Goal: Information Seeking & Learning: Find specific fact

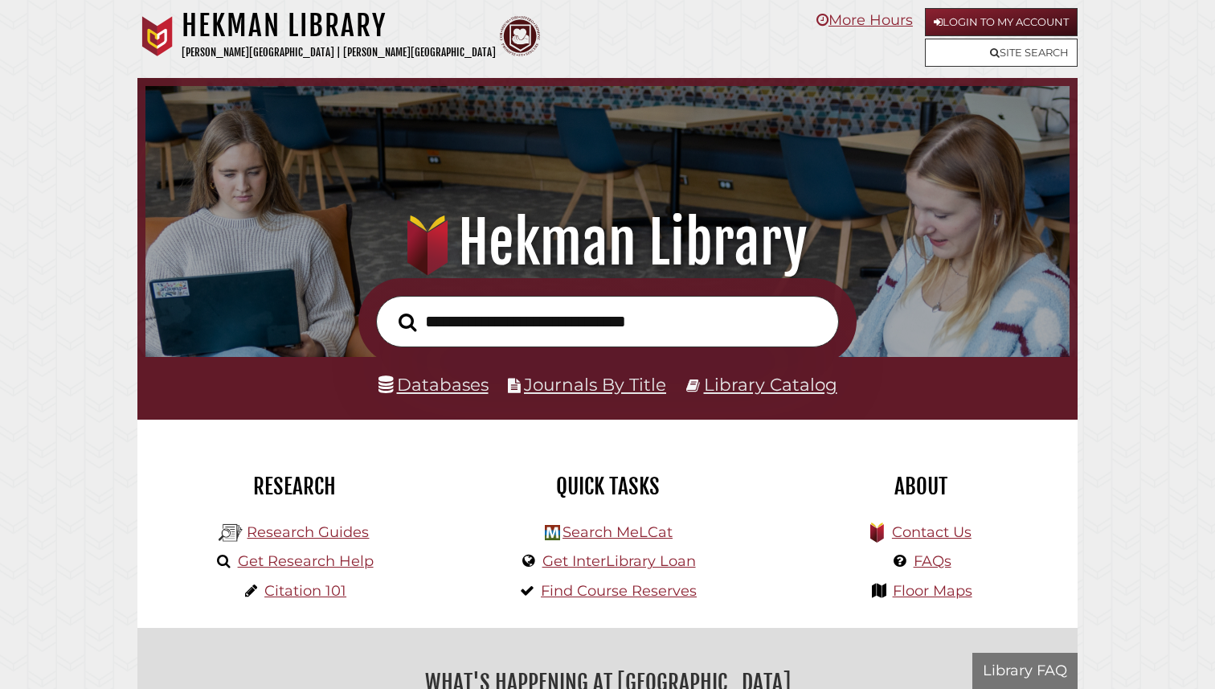
scroll to position [305, 916]
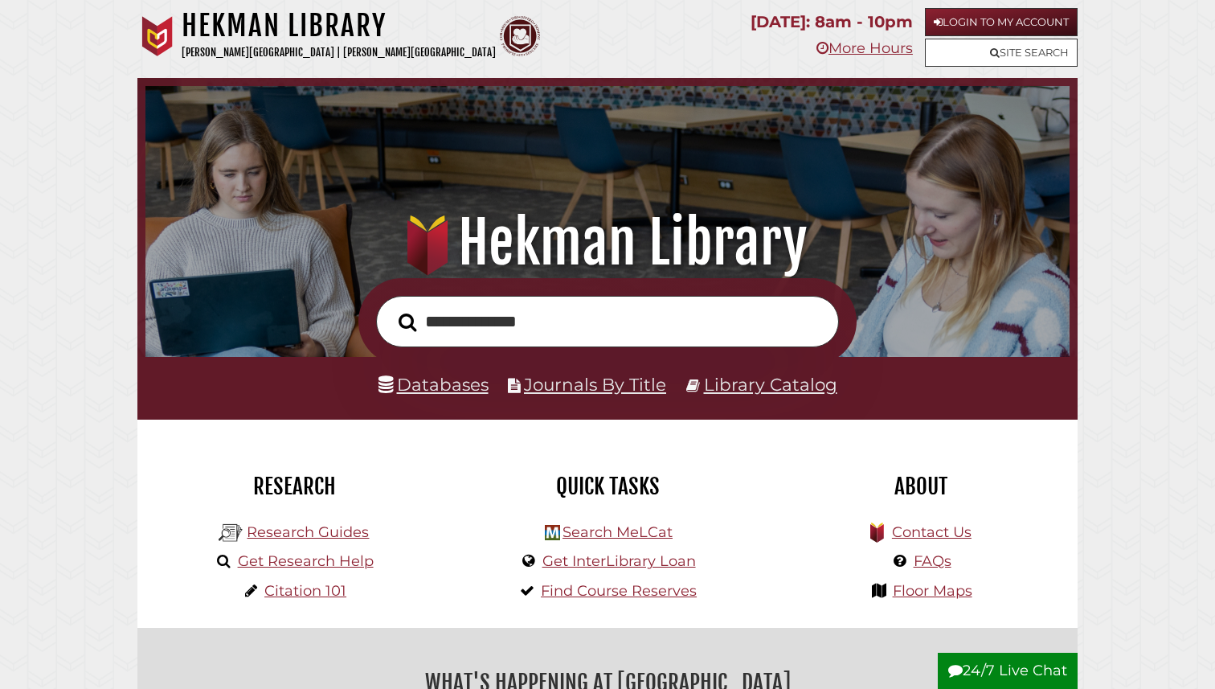
type input "**********"
click at [390, 309] on button "Search" at bounding box center [407, 323] width 34 height 28
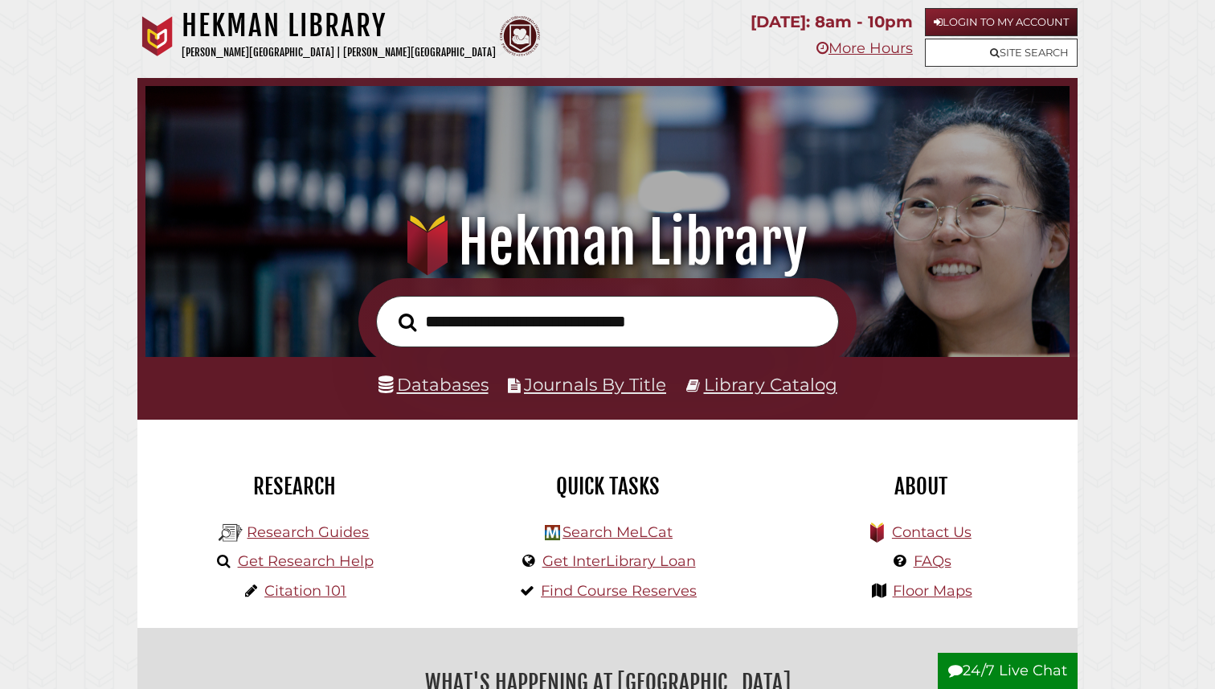
scroll to position [305, 916]
